Goal: Transaction & Acquisition: Book appointment/travel/reservation

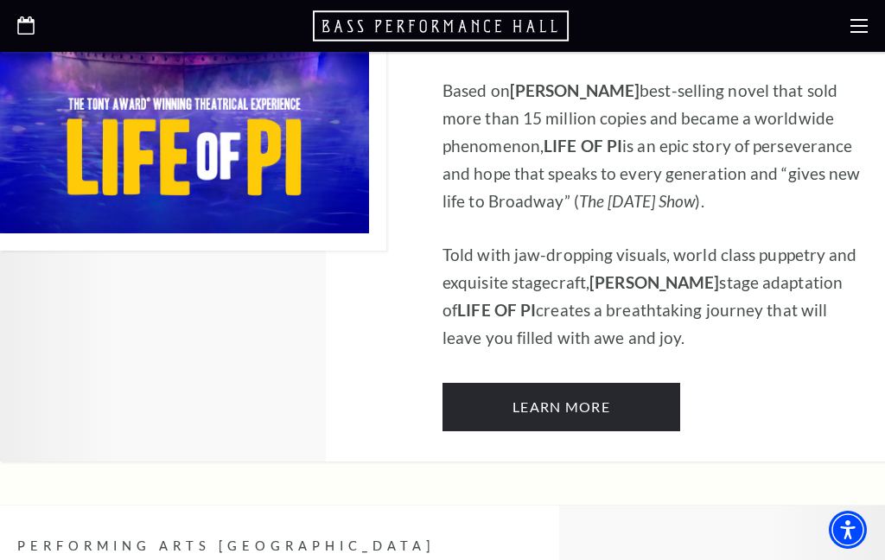
scroll to position [1297, 0]
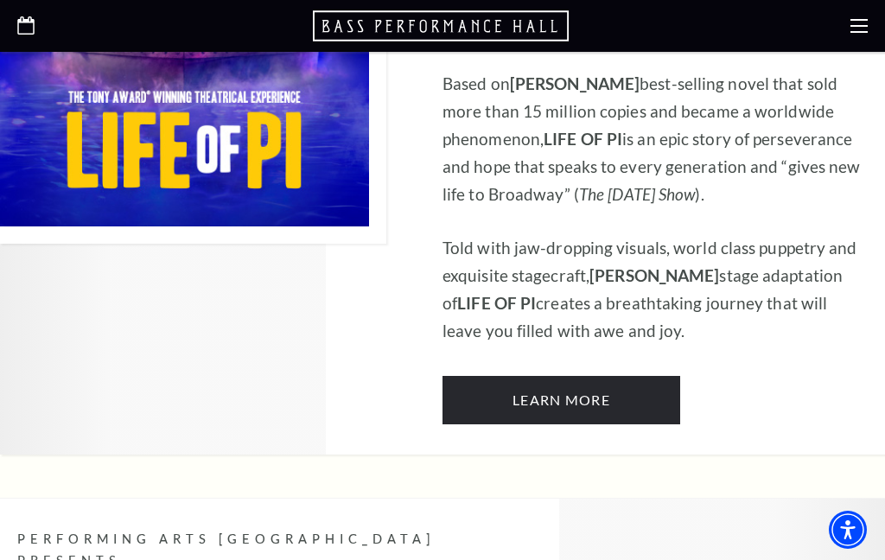
click at [595, 376] on link "Learn More" at bounding box center [562, 400] width 238 height 48
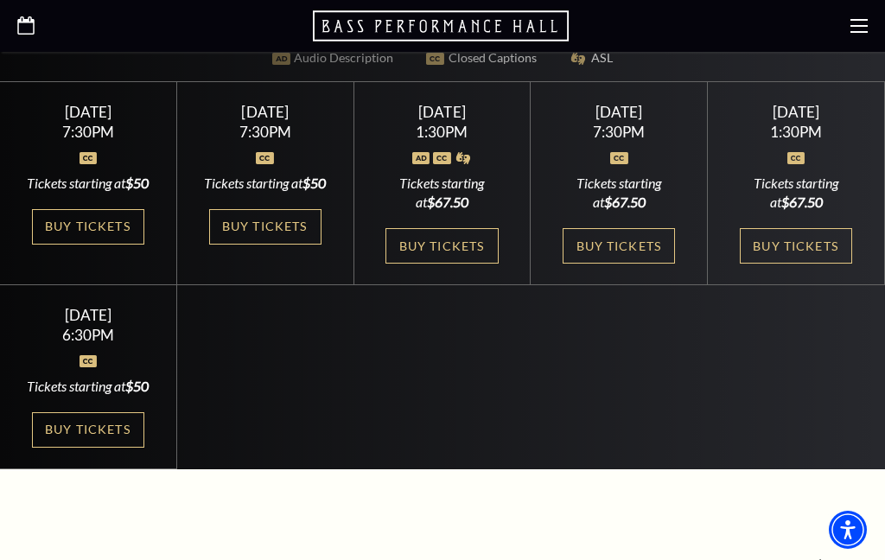
scroll to position [613, 0]
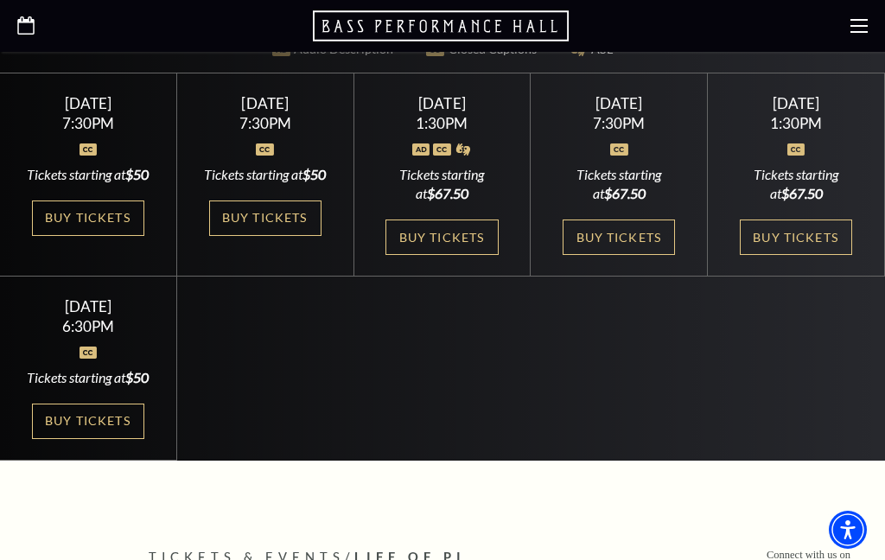
click at [804, 236] on link "Buy Tickets" at bounding box center [796, 237] width 112 height 35
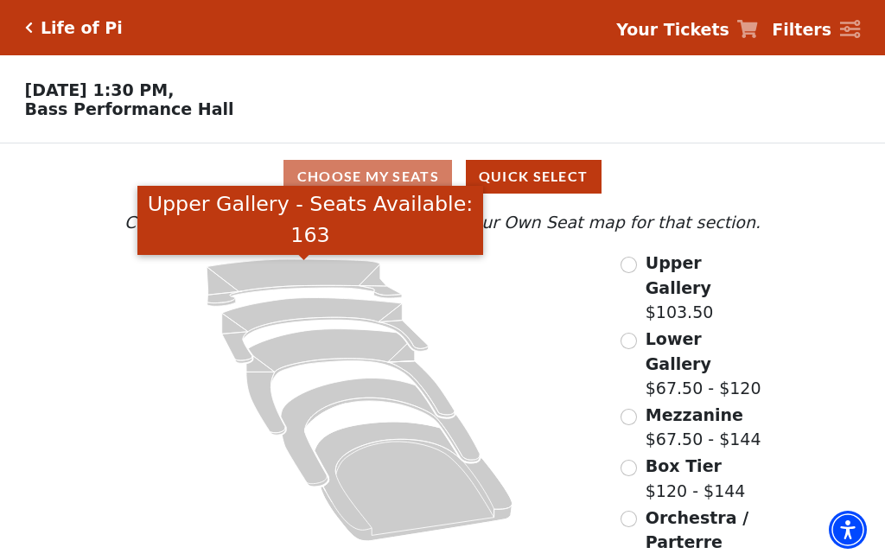
click at [300, 271] on icon "Upper Gallery - Seats Available: 163" at bounding box center [304, 282] width 195 height 47
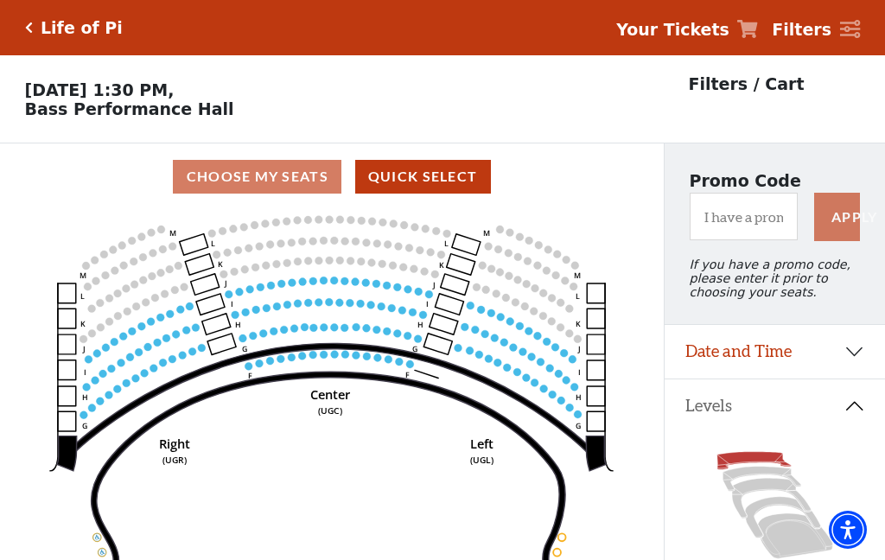
click at [277, 170] on div "Choose My Seats Quick Select" at bounding box center [332, 177] width 664 height 34
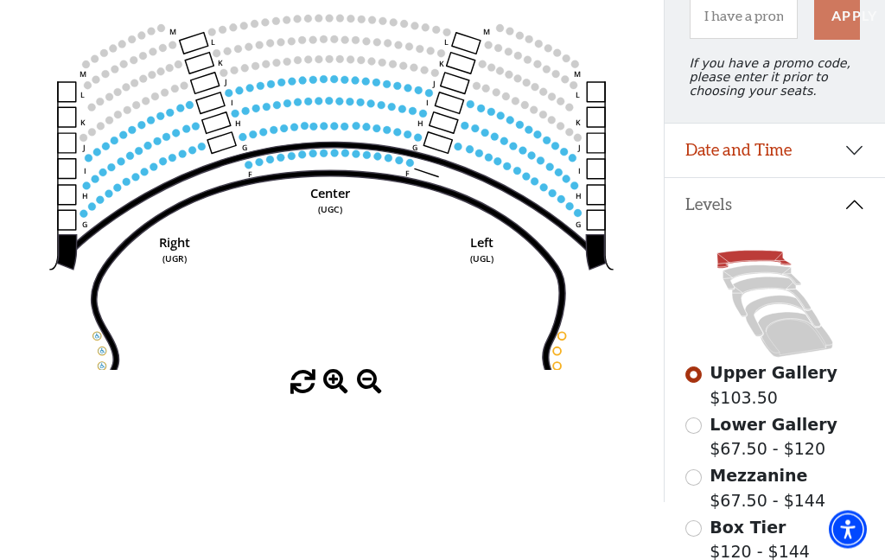
scroll to position [201, 0]
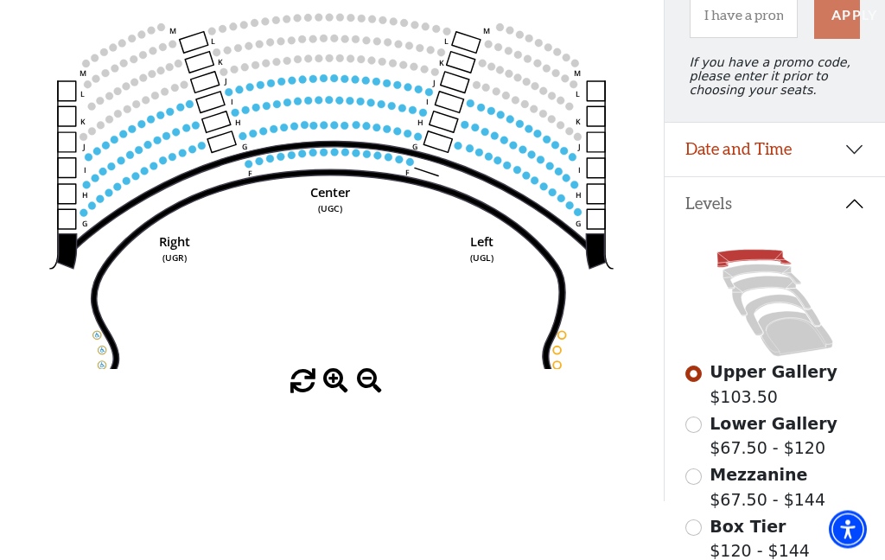
click at [697, 434] on input "Lower Gallery$67.50 - $120\a" at bounding box center [693, 425] width 16 height 16
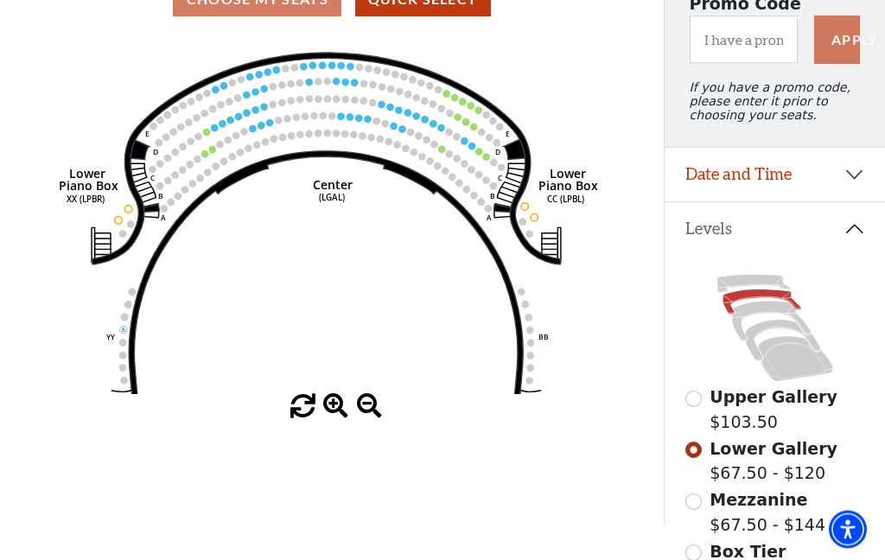
scroll to position [177, 0]
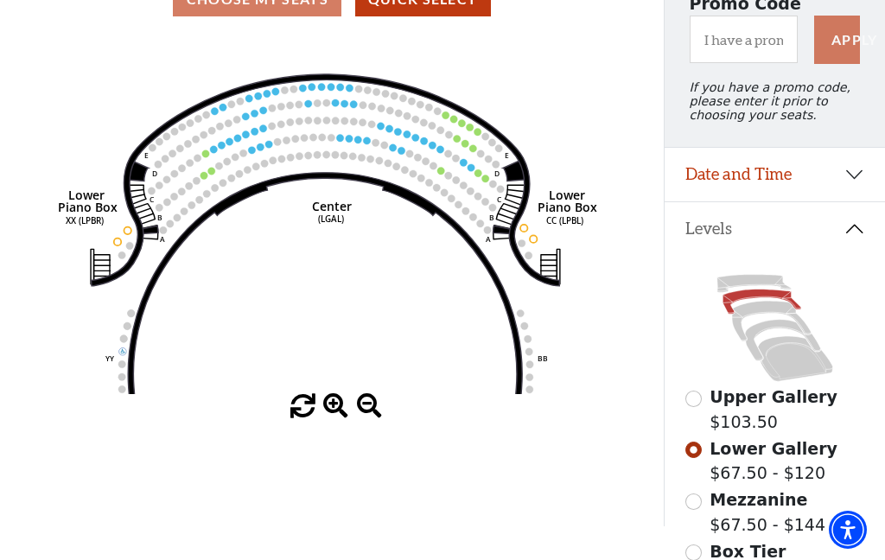
click at [358, 140] on circle at bounding box center [357, 139] width 7 height 7
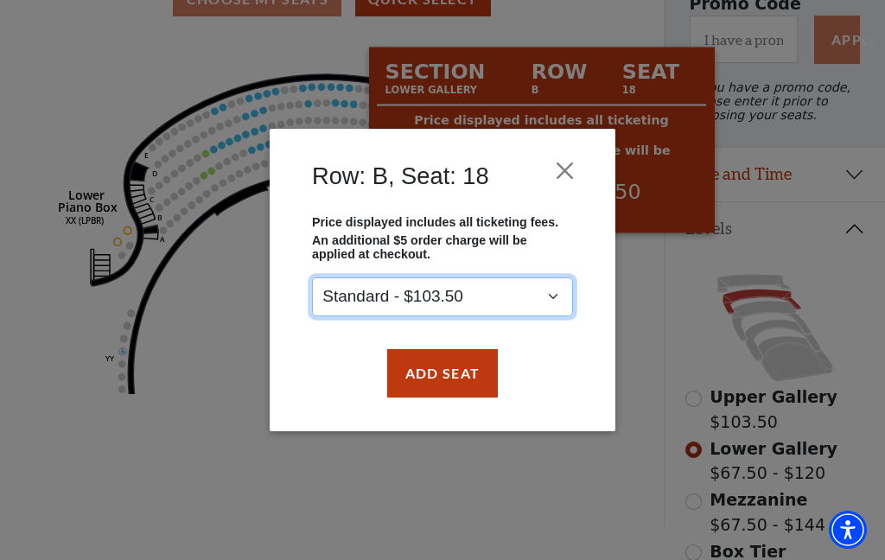
click at [555, 298] on select "Standard - $103.50" at bounding box center [442, 296] width 261 height 39
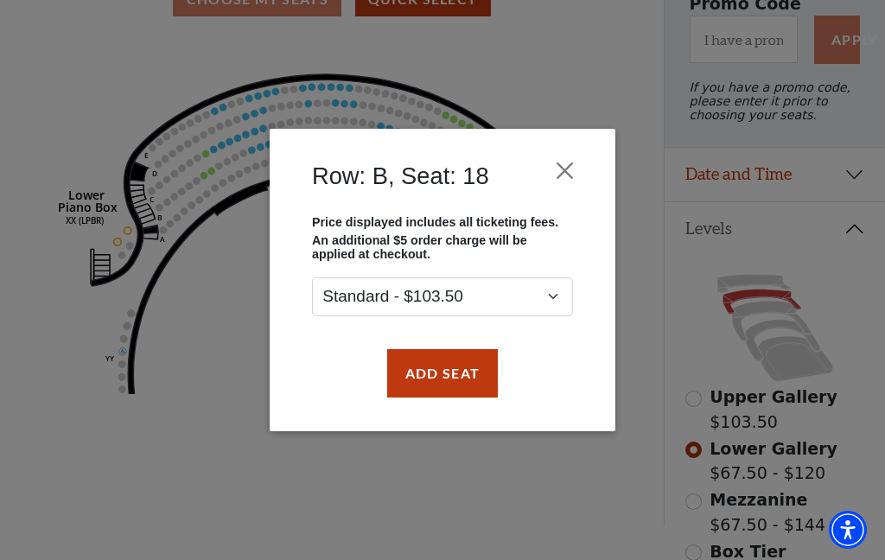
click at [568, 175] on button "Close" at bounding box center [565, 170] width 33 height 33
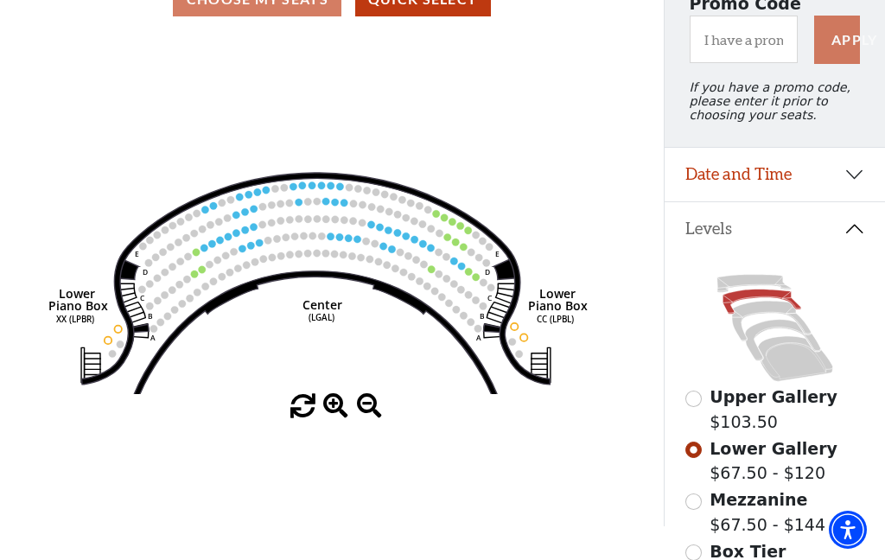
click at [439, 14] on button "Quick Select" at bounding box center [423, 0] width 136 height 34
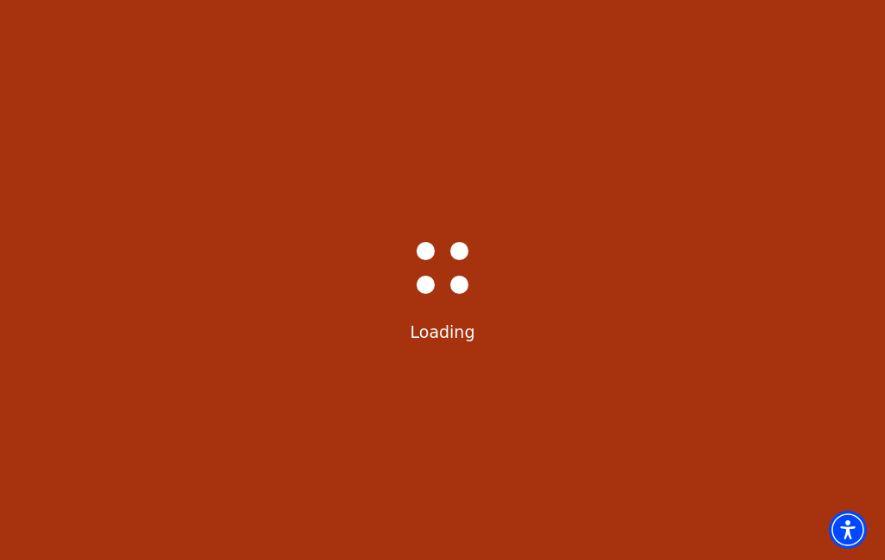
scroll to position [0, 0]
select select "6217"
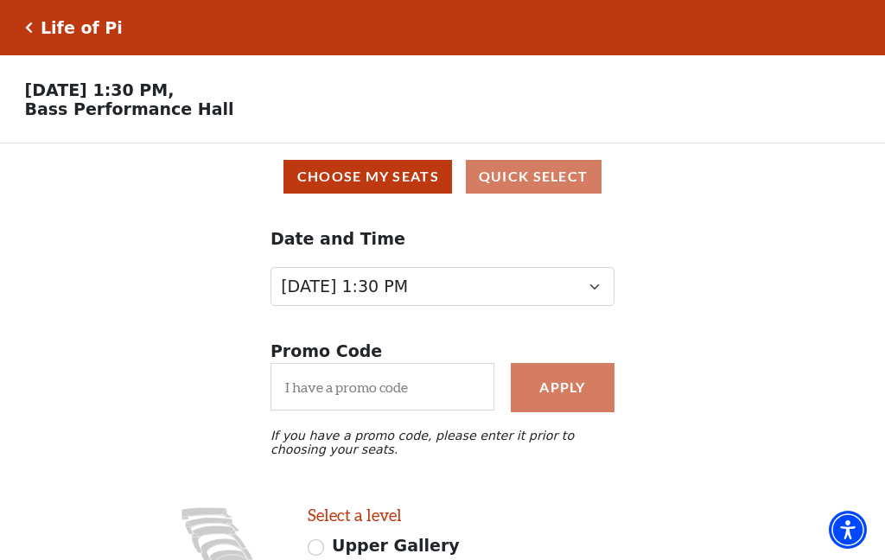
click at [384, 180] on button "Choose My Seats" at bounding box center [367, 177] width 169 height 34
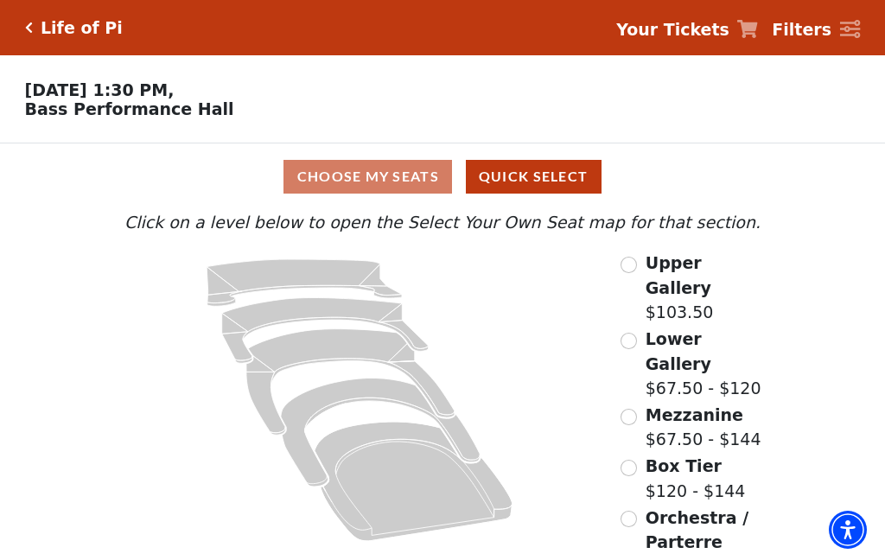
click at [640, 327] on div "Lower Gallery $67.50 - $120" at bounding box center [692, 364] width 142 height 74
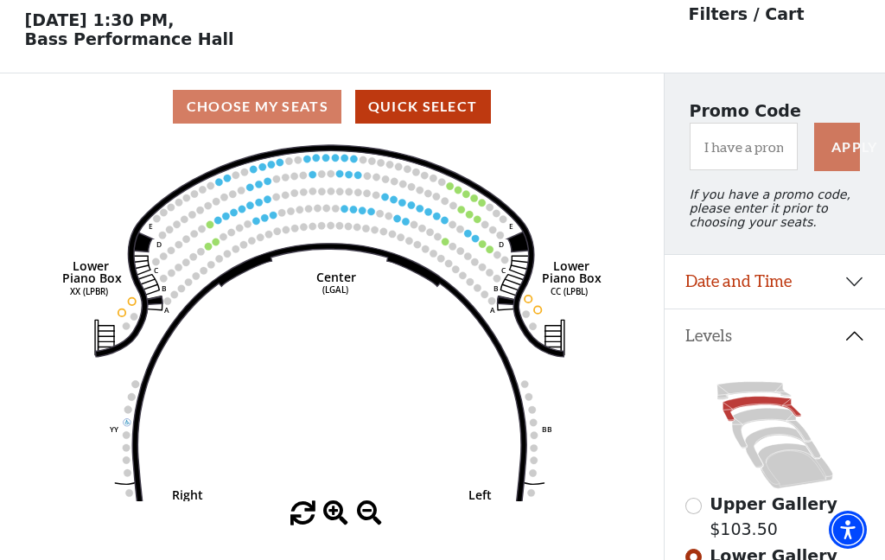
scroll to position [80, 0]
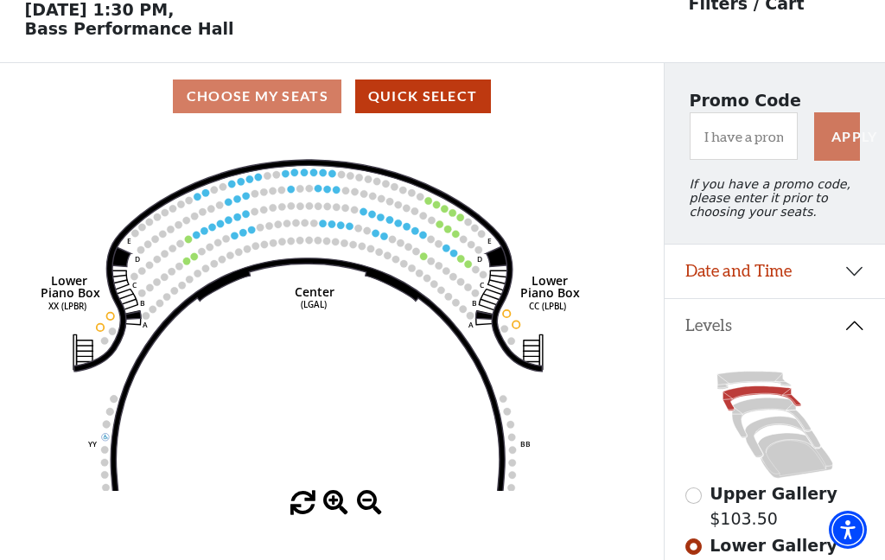
click at [274, 101] on div "Choose My Seats Quick Select" at bounding box center [332, 97] width 664 height 34
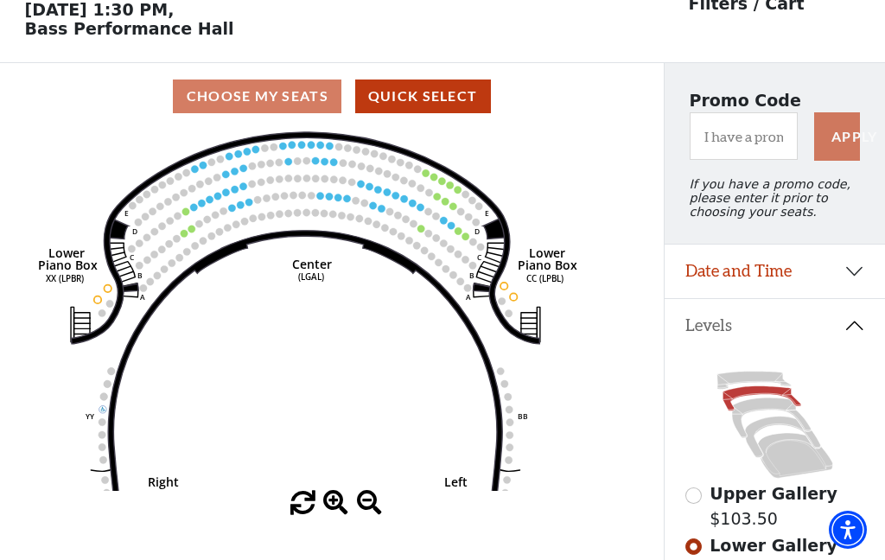
click at [618, 490] on icon "Right (GALBOXR) E D C B A E D C B A YY ZZ Left (GALBOXL) BB AA Center Lower Pia…" at bounding box center [331, 310] width 597 height 361
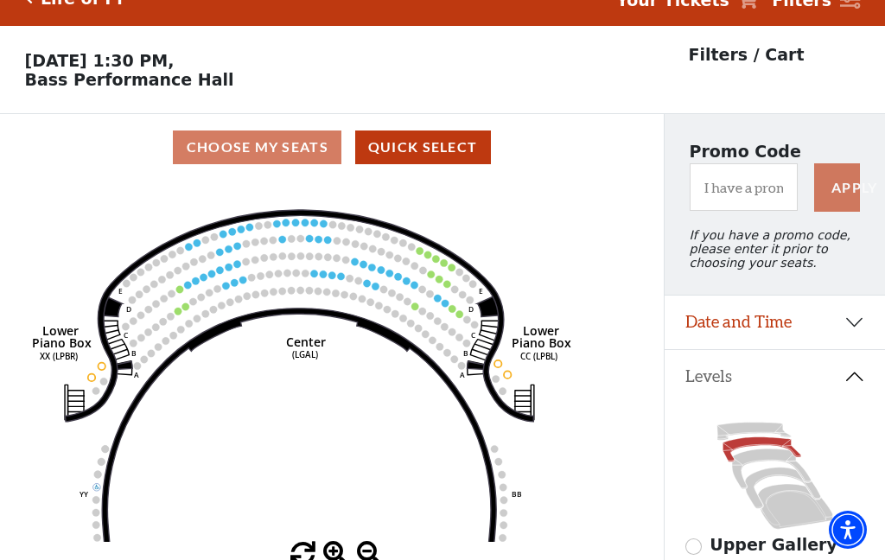
scroll to position [28, 0]
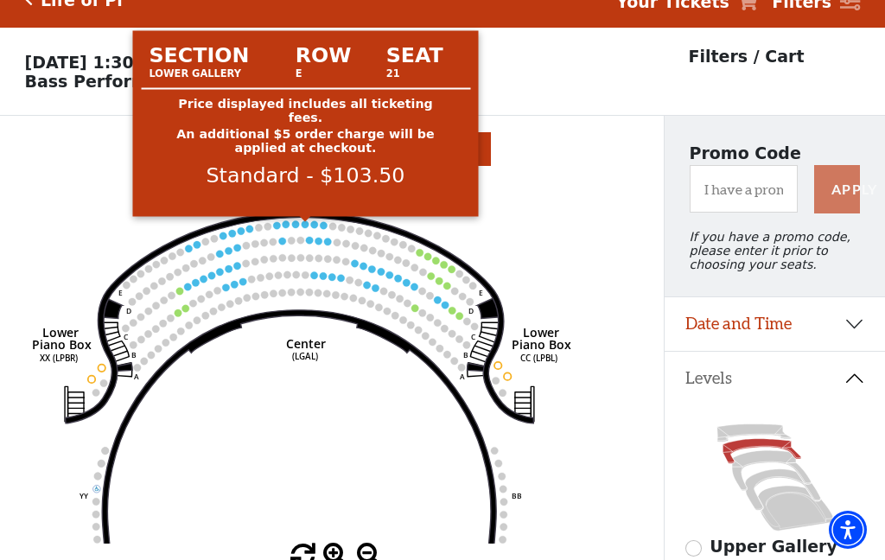
click at [308, 227] on circle at bounding box center [305, 223] width 7 height 7
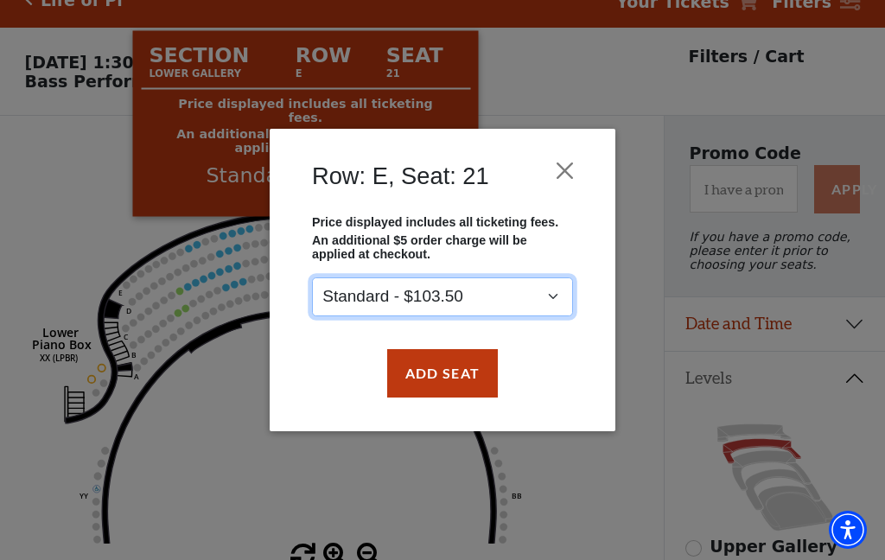
click at [559, 293] on select "Standard - $103.50" at bounding box center [442, 296] width 261 height 39
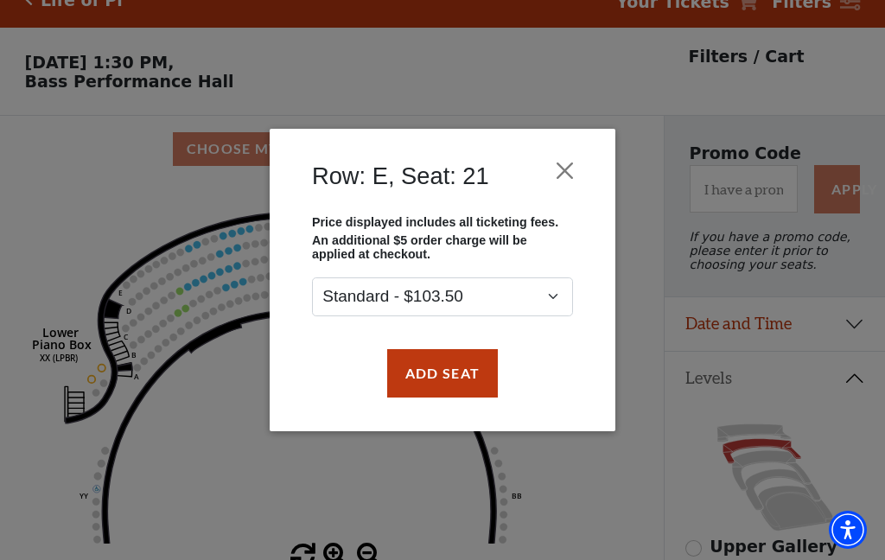
click at [570, 164] on button "Close" at bounding box center [565, 170] width 33 height 33
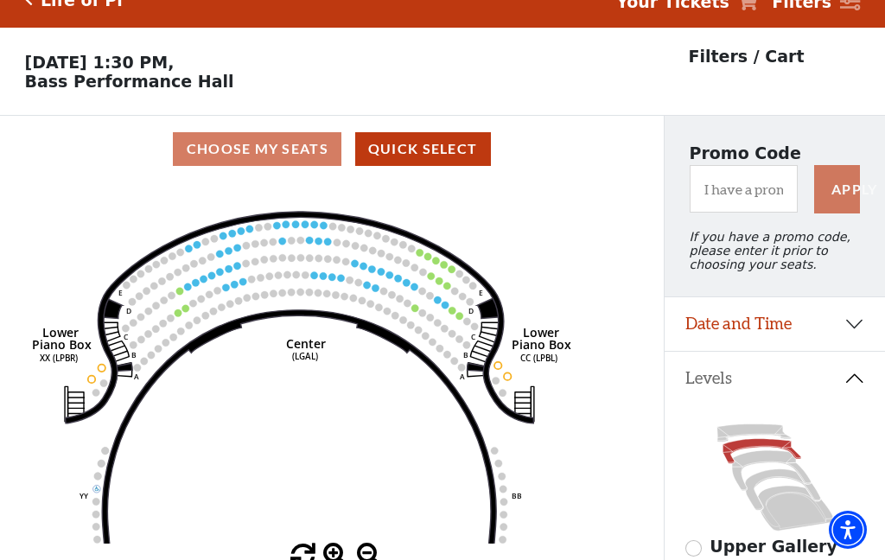
scroll to position [0, 0]
